Goal: Task Accomplishment & Management: Manage account settings

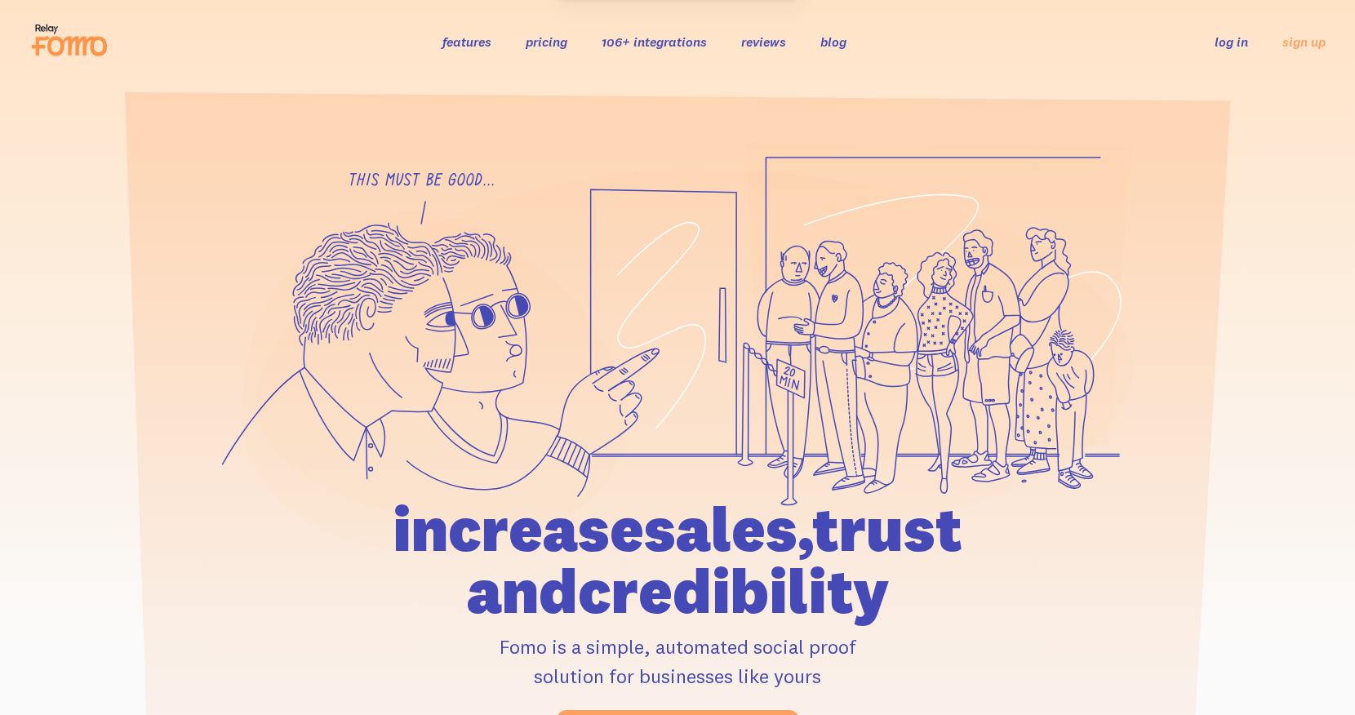
click at [1241, 47] on link "log in" at bounding box center [1231, 41] width 33 height 16
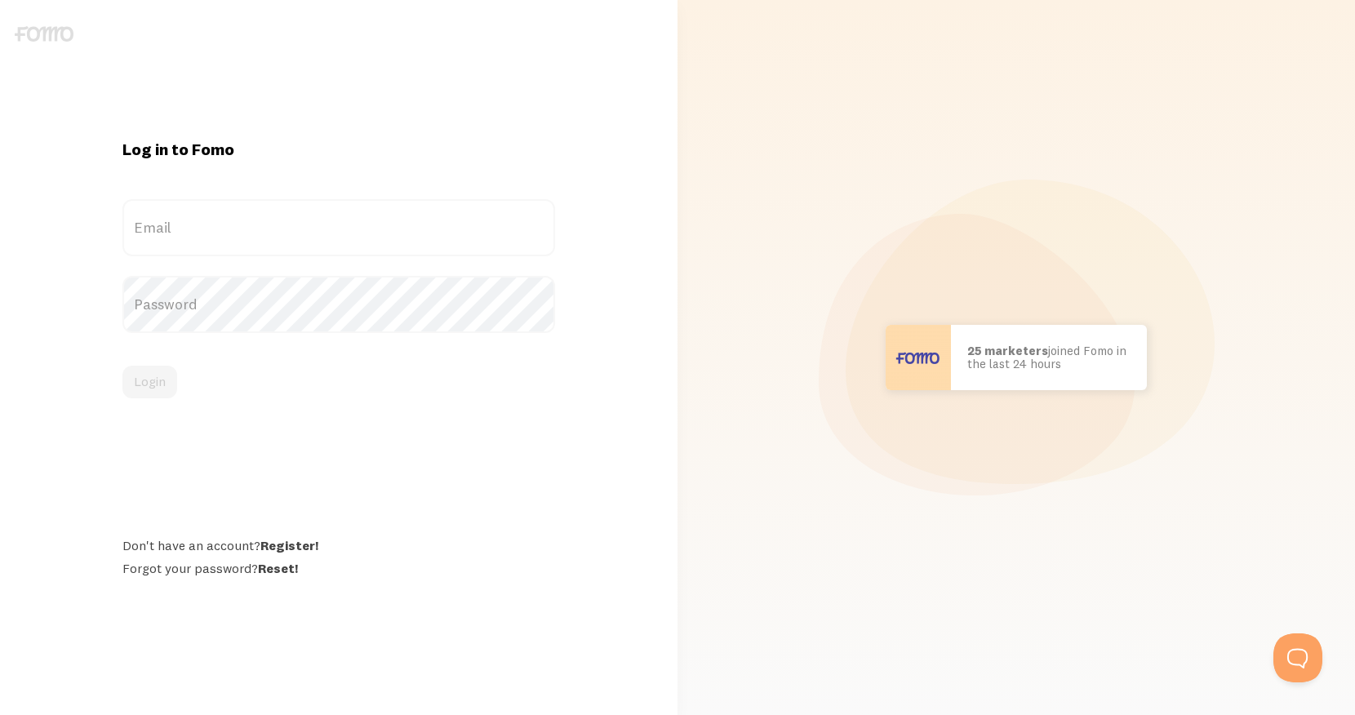
click at [483, 223] on label "Email" at bounding box center [338, 227] width 432 height 57
click at [483, 223] on input "Email" at bounding box center [338, 227] width 432 height 57
type input "taryn@prizedesignco.com"
click at [358, 306] on label "Password" at bounding box center [338, 304] width 432 height 57
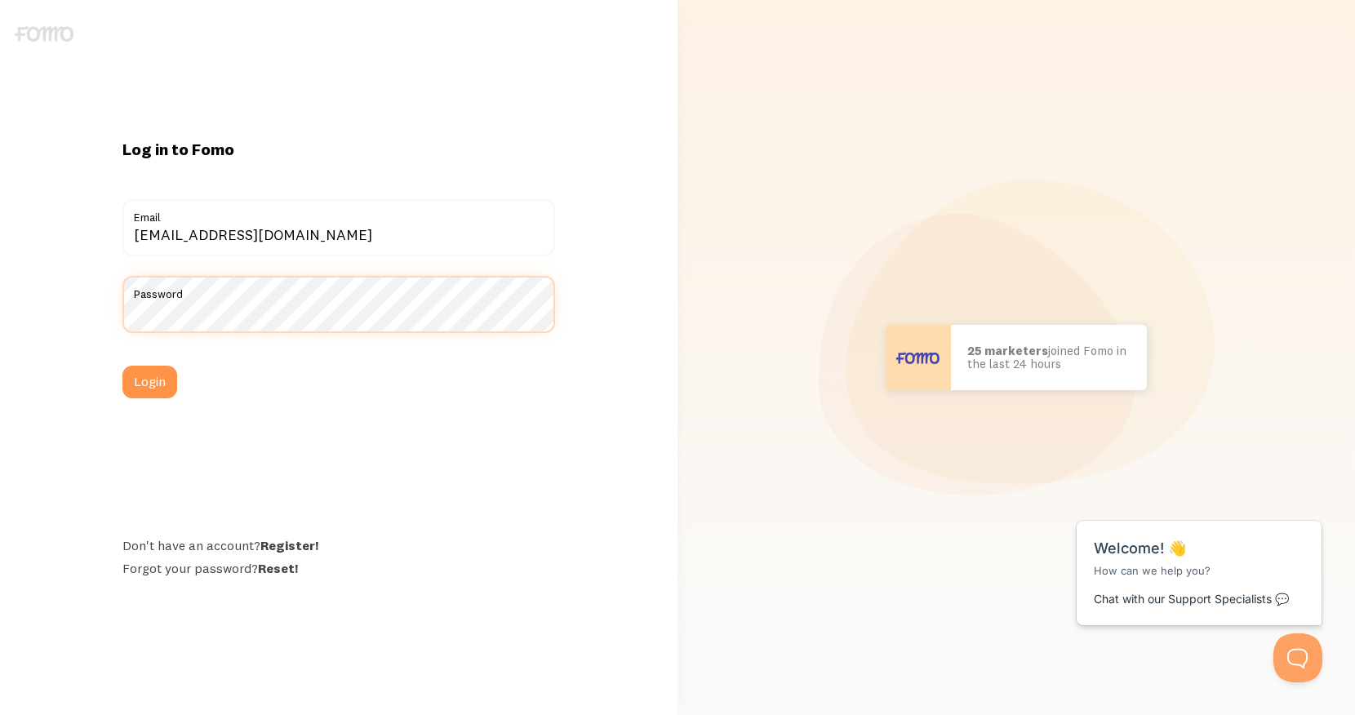
click at [122, 366] on button "Login" at bounding box center [149, 382] width 55 height 33
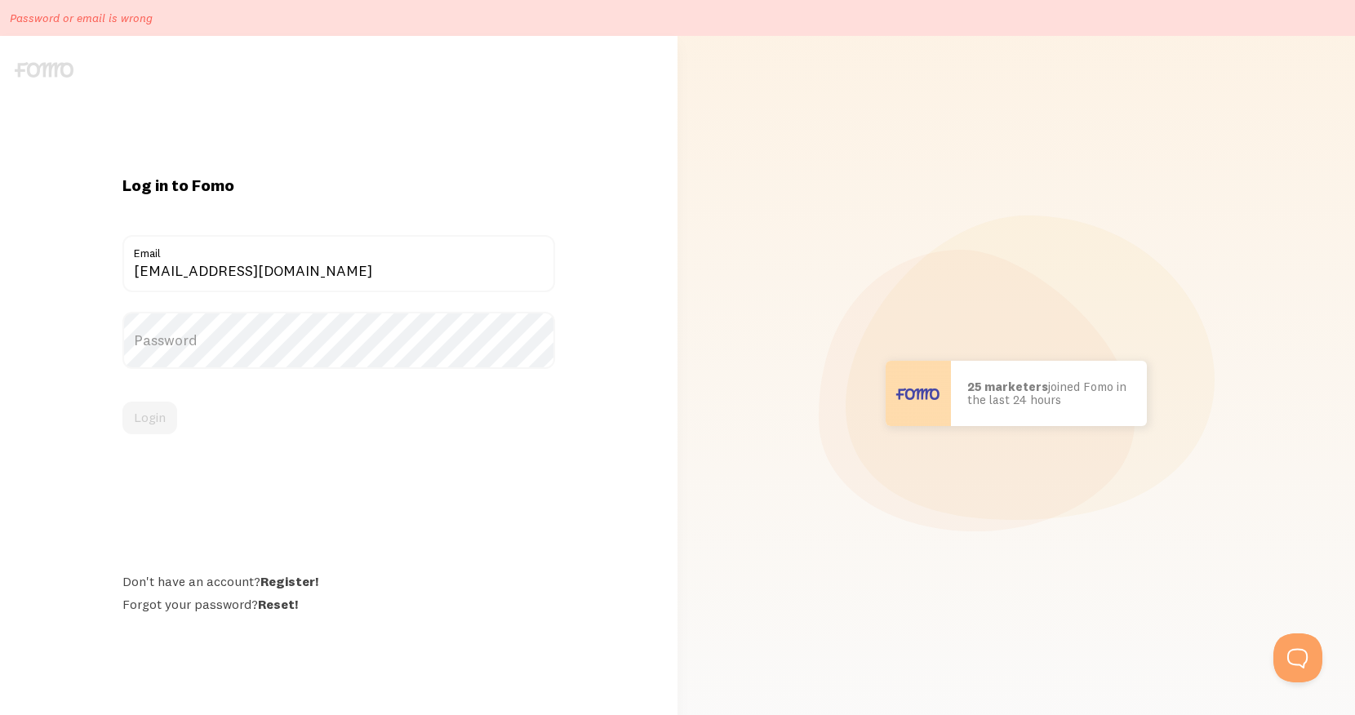
click at [328, 329] on label "Password" at bounding box center [338, 340] width 432 height 57
click at [300, 348] on label "Password" at bounding box center [338, 340] width 432 height 57
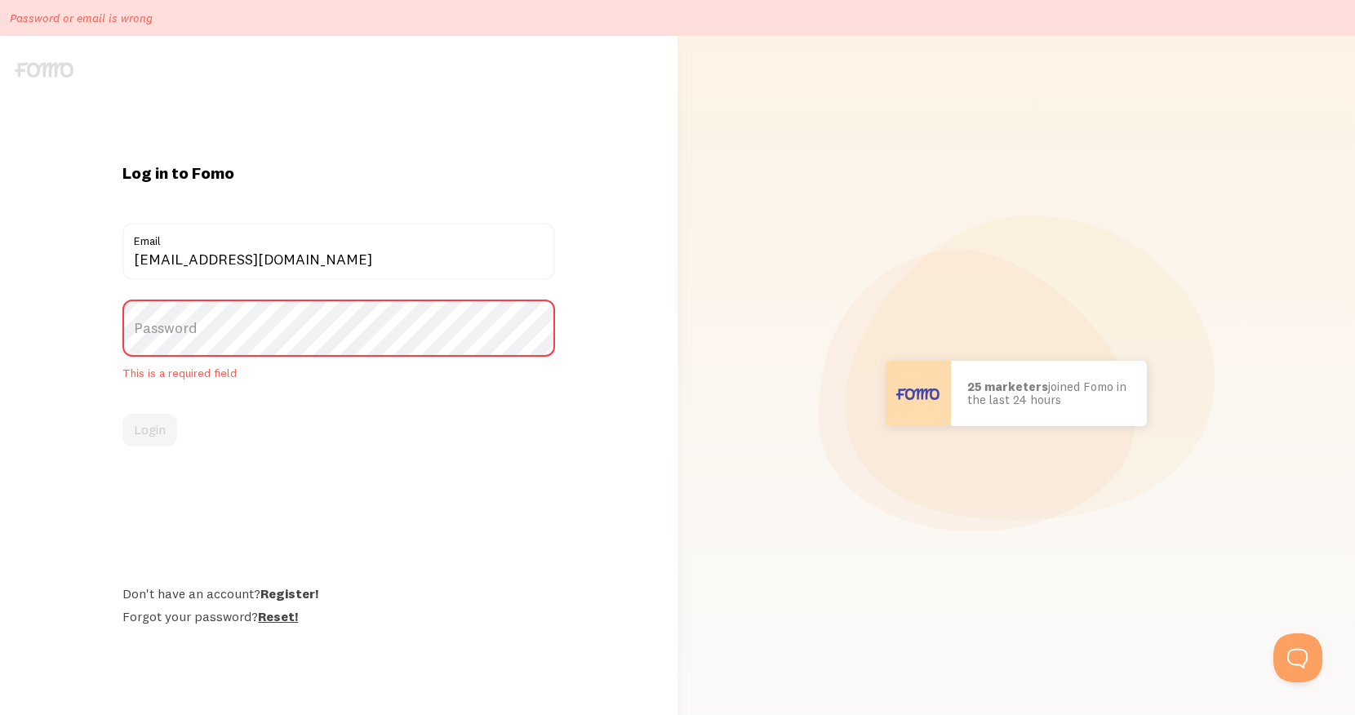
click at [279, 621] on link "Reset!" at bounding box center [278, 616] width 40 height 16
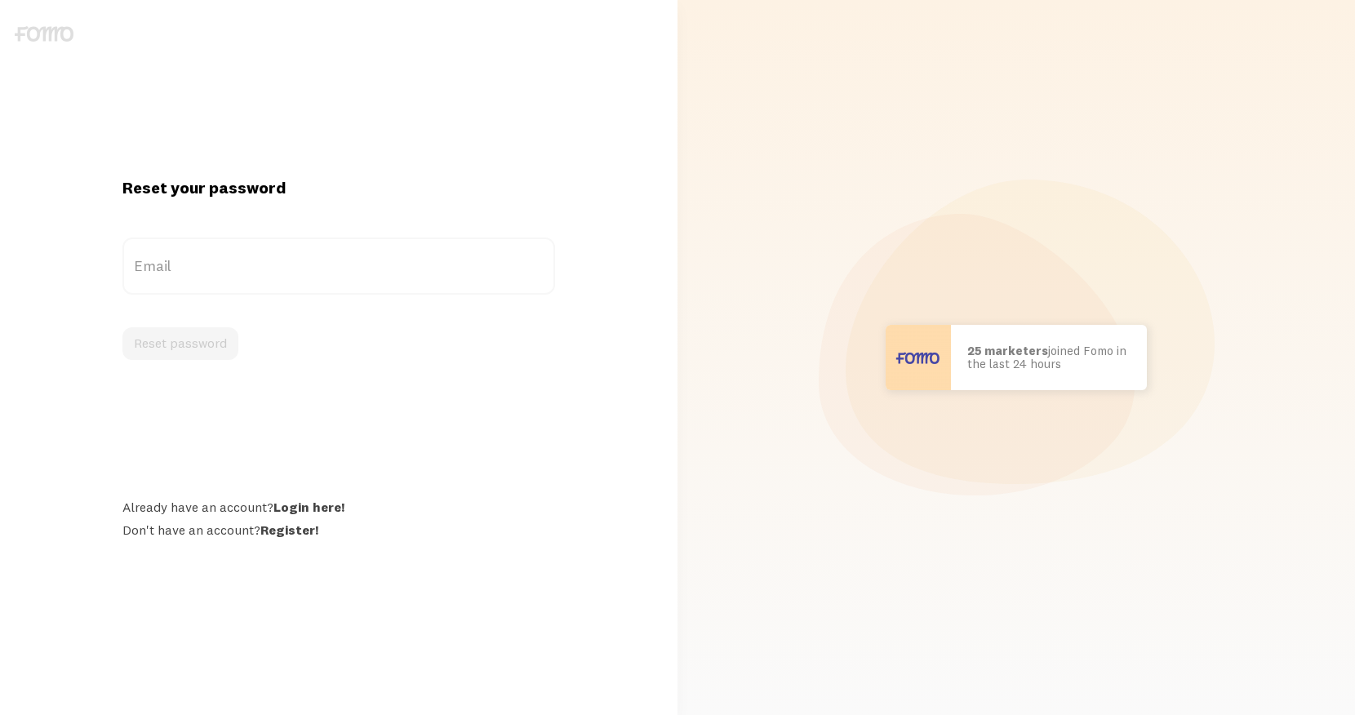
click at [308, 263] on label "Email" at bounding box center [338, 266] width 432 height 57
click at [308, 263] on input "Email" at bounding box center [338, 266] width 432 height 57
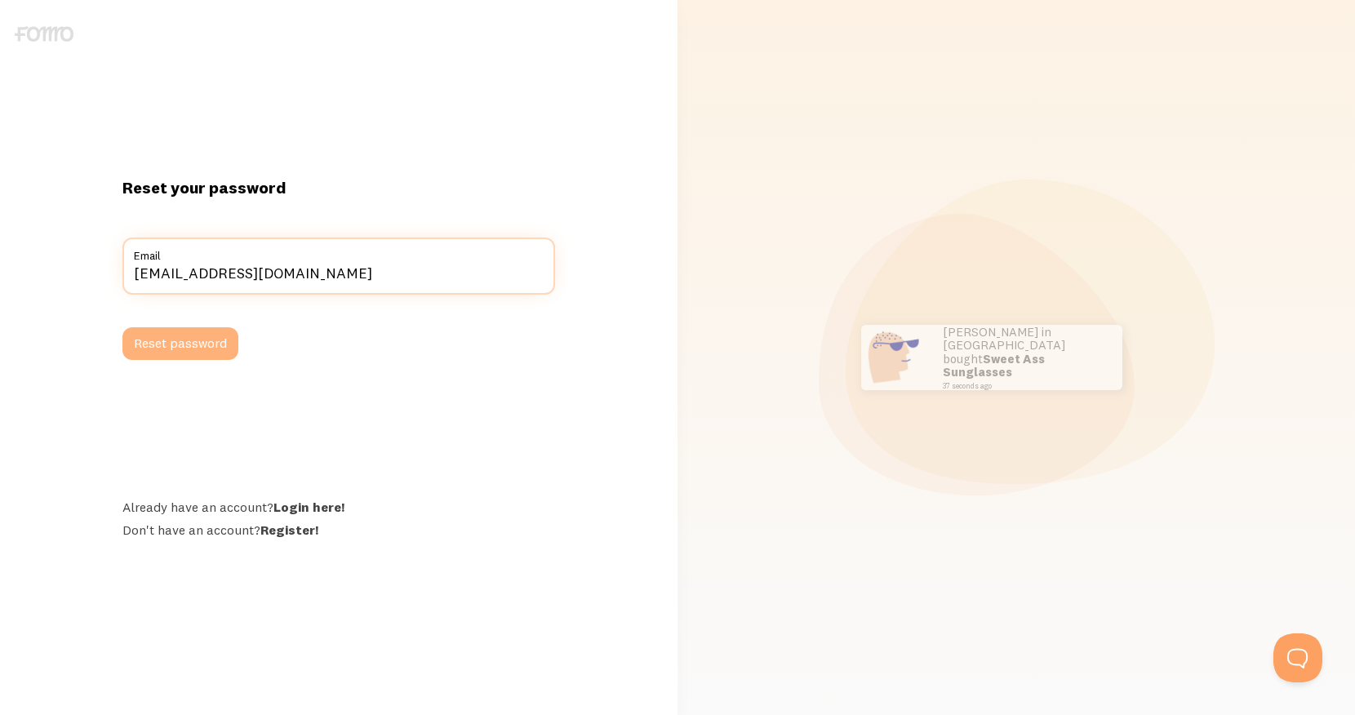
type input "[EMAIL_ADDRESS][DOMAIN_NAME]"
click at [194, 346] on button "Reset password" at bounding box center [180, 343] width 116 height 33
